Goal: Task Accomplishment & Management: Manage account settings

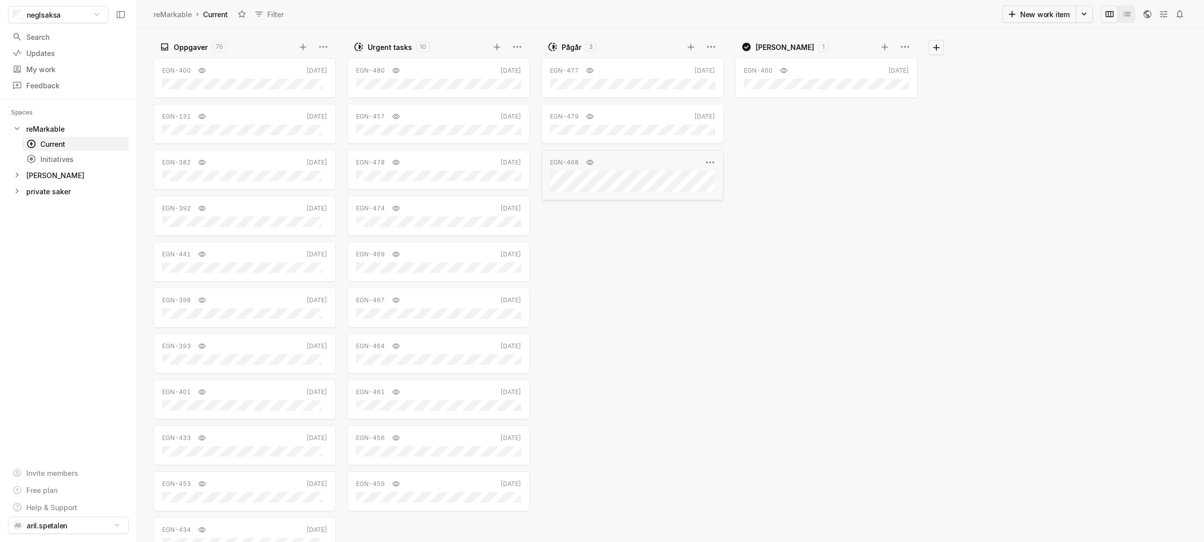
click at [629, 194] on div "EGN-468 [DATE]" at bounding box center [632, 175] width 182 height 50
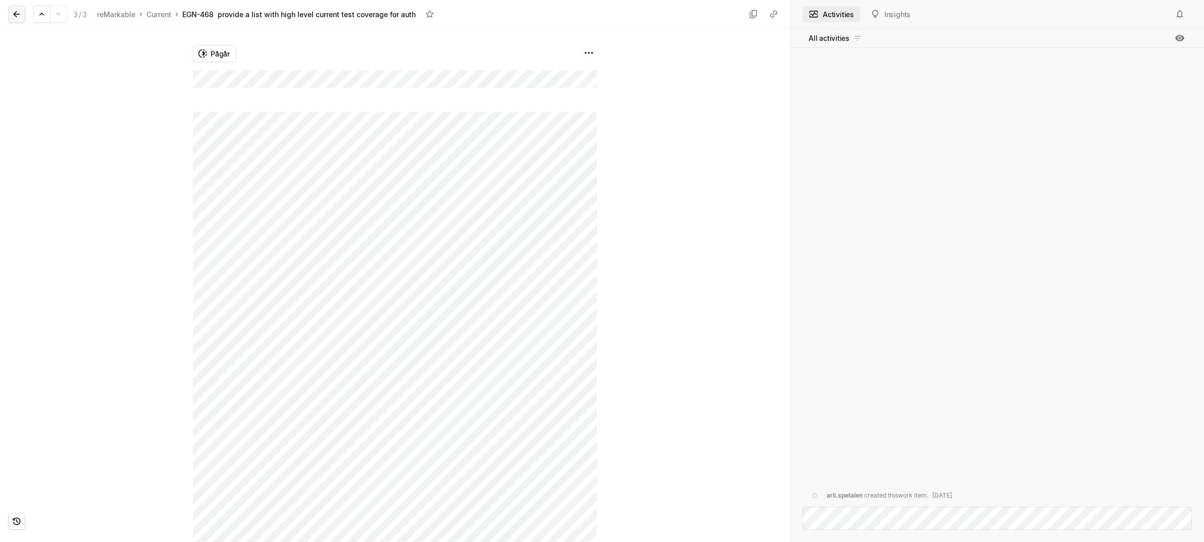
click at [19, 16] on icon at bounding box center [17, 14] width 10 height 10
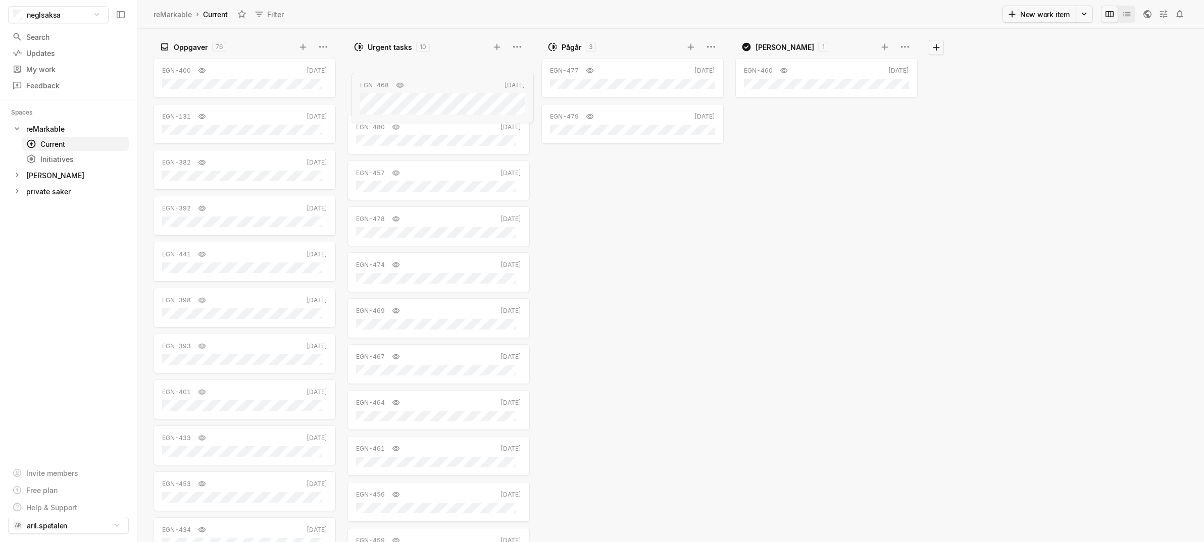
drag, startPoint x: 558, startPoint y: 164, endPoint x: 367, endPoint y: 84, distance: 207.5
drag, startPoint x: 223, startPoint y: 483, endPoint x: 818, endPoint y: 120, distance: 696.9
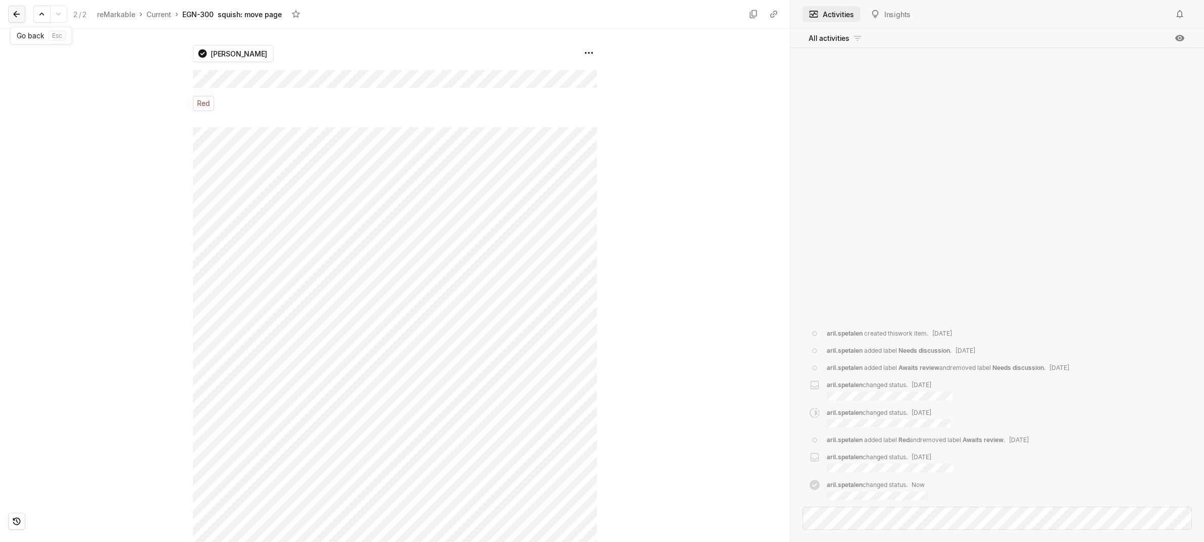
click at [15, 16] on icon at bounding box center [17, 14] width 10 height 10
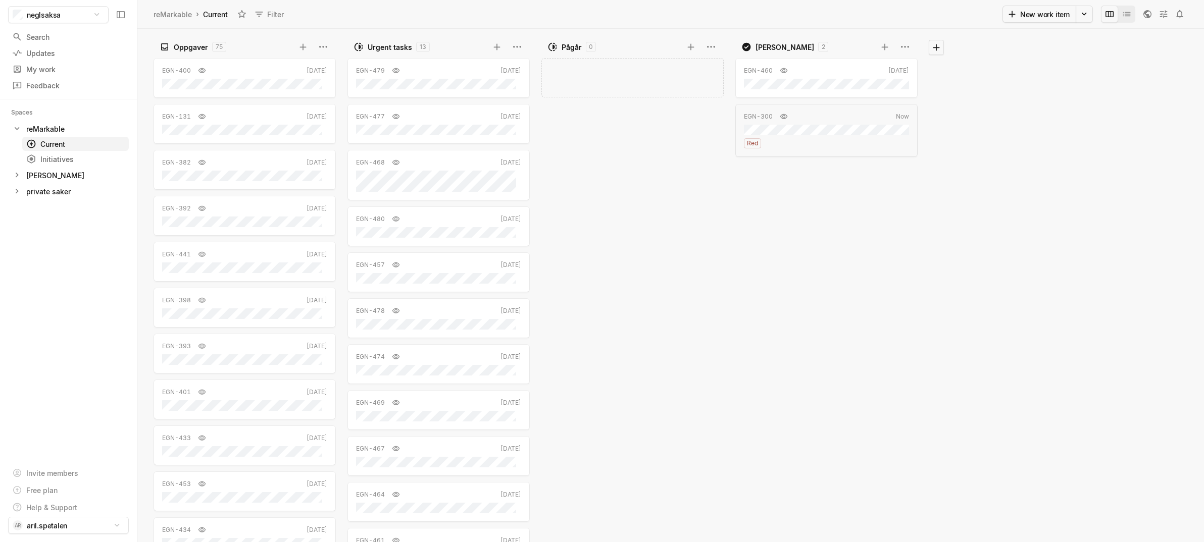
drag, startPoint x: 823, startPoint y: 137, endPoint x: 727, endPoint y: 232, distance: 135.3
click at [685, 290] on div "Oppgaver 75 EGN-400 [DATE] EGN-131 [DATE] EGN-382 [DATE] EGN-392 [DATE] EGN-441…" at bounding box center [670, 286] width 1066 height 514
click at [903, 46] on html "neglsaksa Search / Updates g then u My work = Feedback g then f Spaces reMarkab…" at bounding box center [602, 271] width 1204 height 542
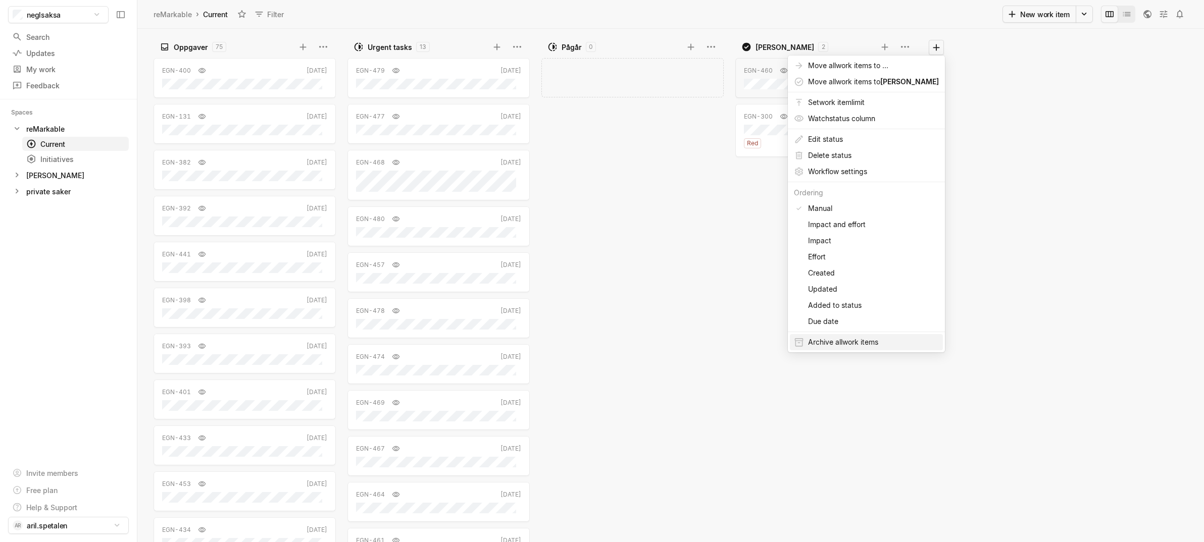
drag, startPoint x: 835, startPoint y: 345, endPoint x: 803, endPoint y: 350, distance: 31.7
click at [835, 345] on span "Archive all work item s" at bounding box center [873, 342] width 131 height 16
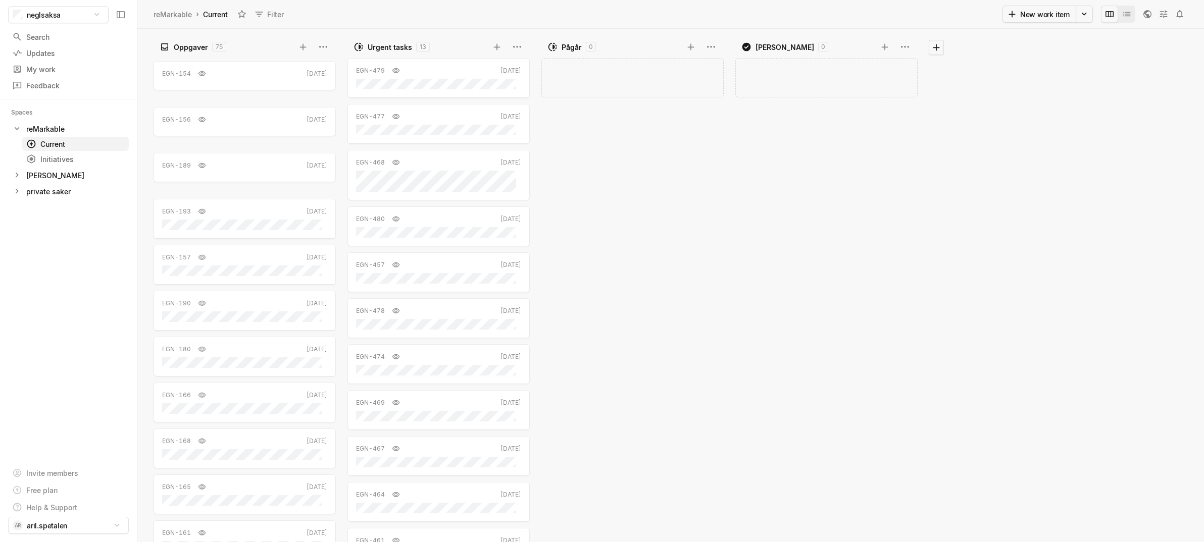
scroll to position [2672, 0]
click at [627, 220] on div "Add work item" at bounding box center [634, 298] width 187 height 487
click at [689, 48] on icon at bounding box center [691, 47] width 10 height 10
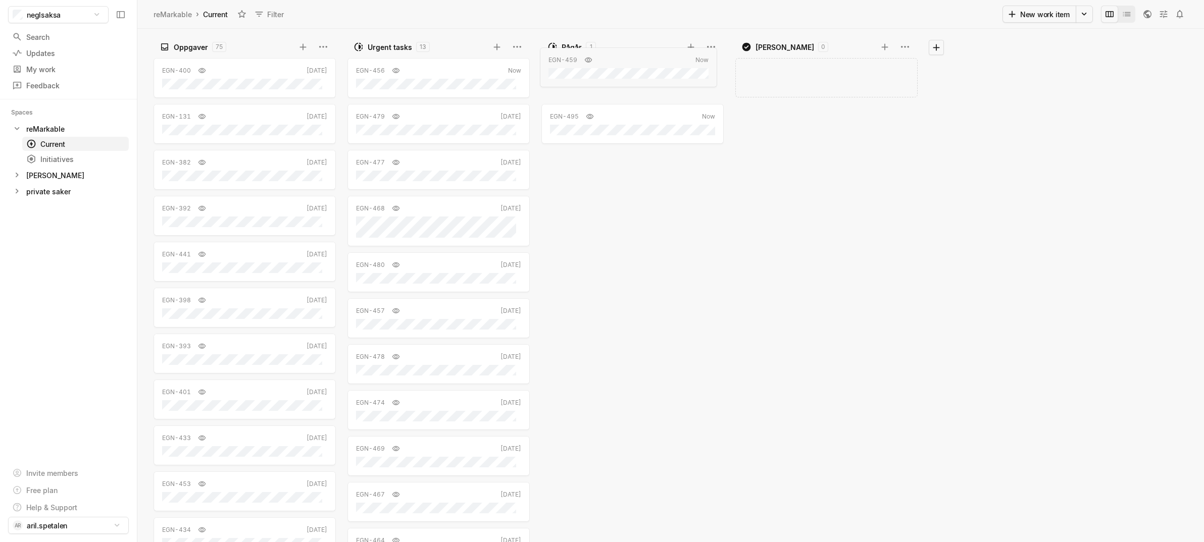
drag, startPoint x: 373, startPoint y: 77, endPoint x: 580, endPoint y: 70, distance: 207.2
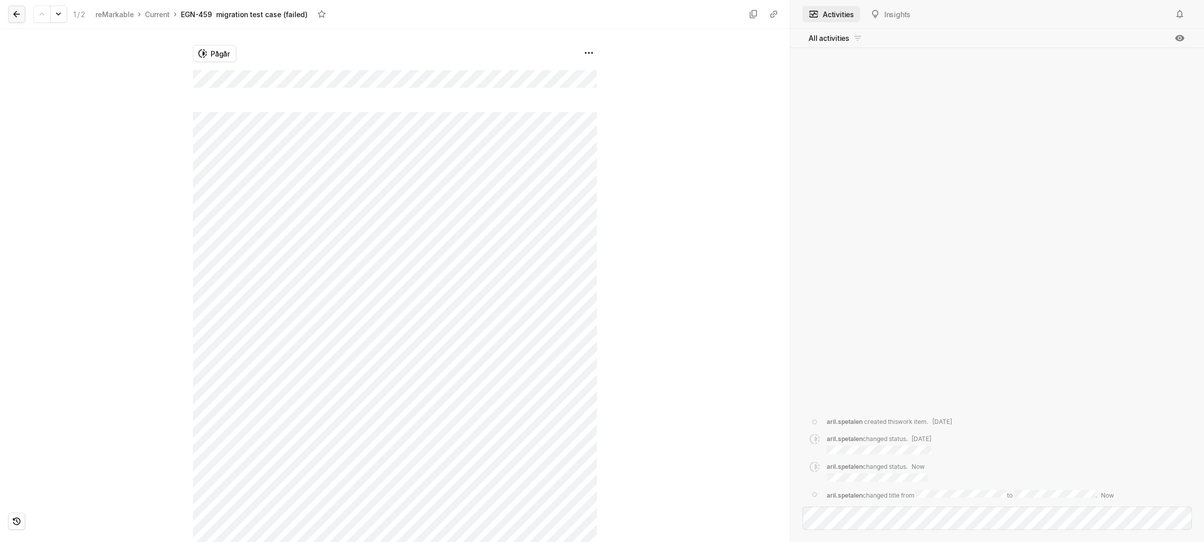
click at [16, 17] on icon at bounding box center [17, 14] width 10 height 10
